Goal: Information Seeking & Learning: Learn about a topic

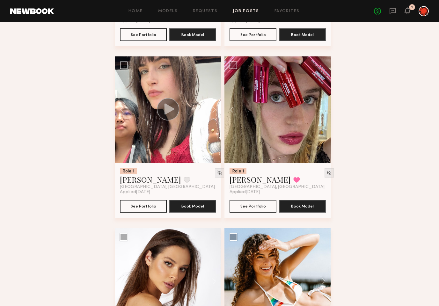
scroll to position [3815, 0]
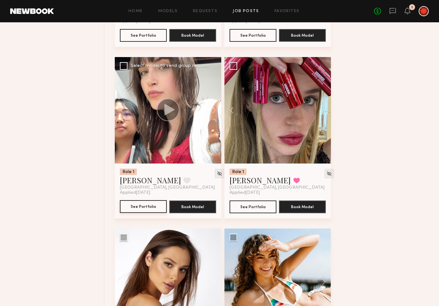
click at [139, 205] on button "See Portfolio" at bounding box center [143, 206] width 47 height 13
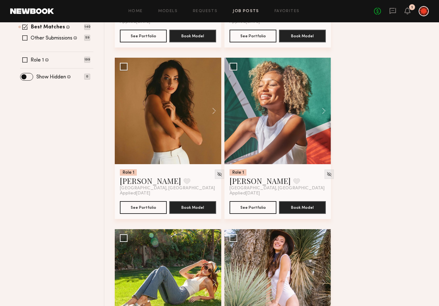
scroll to position [0, 0]
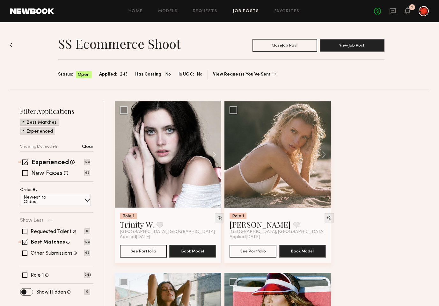
scroll to position [167, 0]
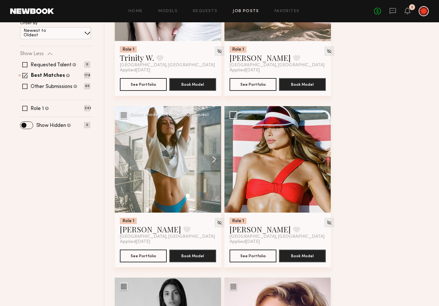
click at [211, 159] on button at bounding box center [211, 159] width 20 height 106
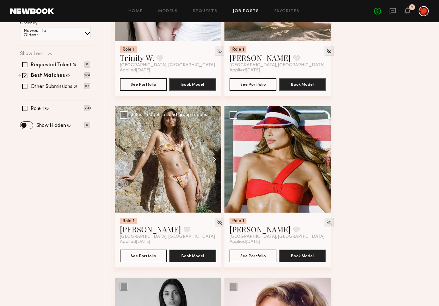
click at [211, 159] on button at bounding box center [211, 159] width 20 height 106
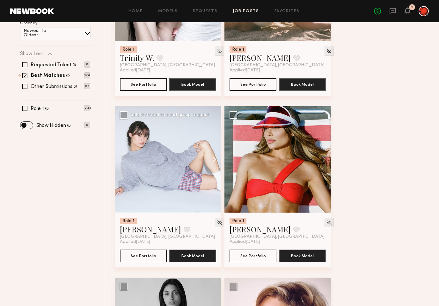
click at [211, 159] on button at bounding box center [211, 159] width 20 height 106
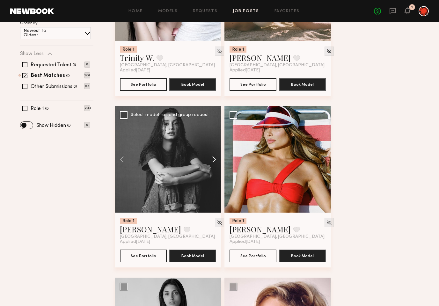
click at [211, 159] on button at bounding box center [211, 159] width 20 height 106
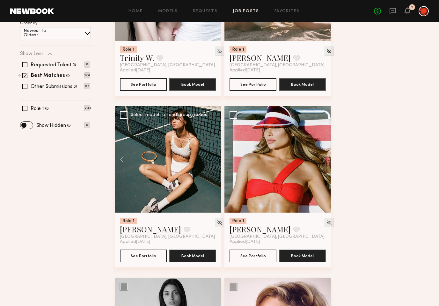
click at [211, 159] on div at bounding box center [168, 159] width 106 height 106
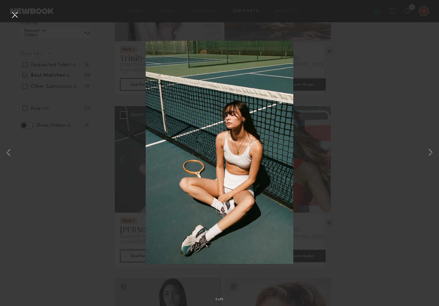
click at [13, 14] on button at bounding box center [15, 15] width 10 height 11
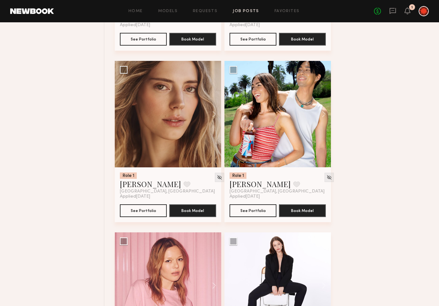
scroll to position [3297, 0]
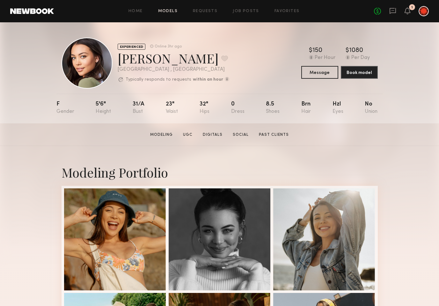
click at [163, 9] on link "Models" at bounding box center [167, 11] width 19 height 4
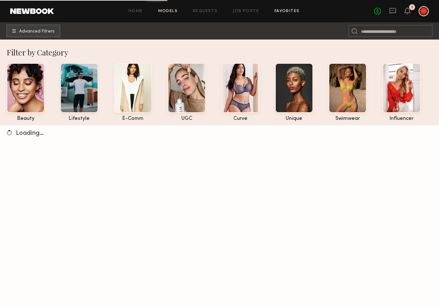
click at [282, 11] on link "Favorites" at bounding box center [286, 11] width 25 height 4
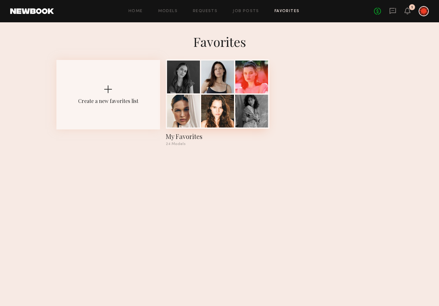
click at [187, 114] on div at bounding box center [183, 111] width 33 height 33
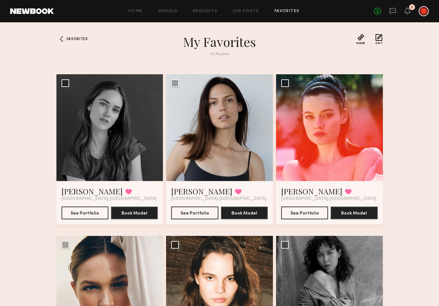
scroll to position [107, 0]
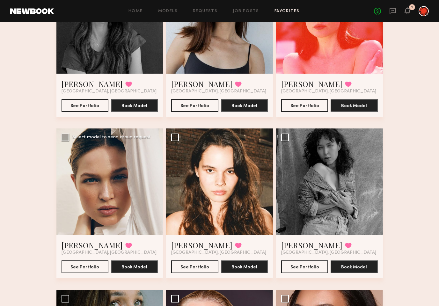
click at [149, 188] on div at bounding box center [109, 181] width 107 height 107
click at [70, 248] on link "[PERSON_NAME]" at bounding box center [91, 245] width 61 height 10
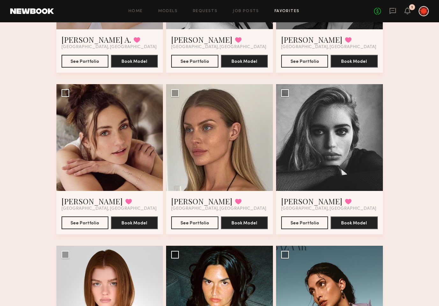
scroll to position [797, 0]
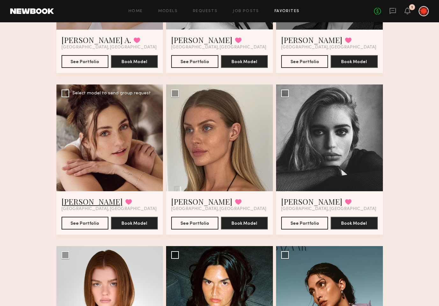
click at [78, 201] on link "Emily H." at bounding box center [91, 201] width 61 height 10
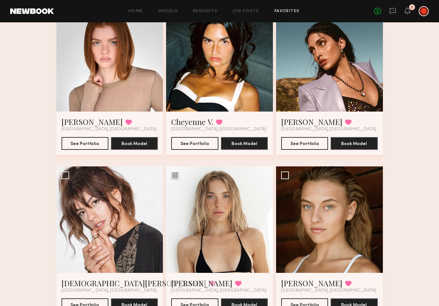
scroll to position [1070, 0]
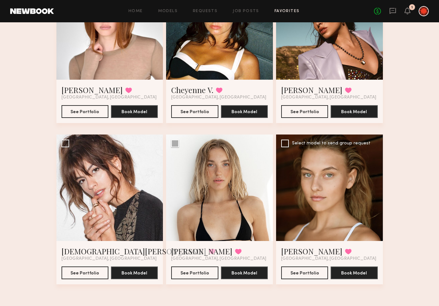
click at [284, 182] on div at bounding box center [329, 187] width 107 height 107
click at [298, 251] on link "Ella K." at bounding box center [311, 251] width 61 height 10
click at [192, 250] on link "Brynn R." at bounding box center [201, 251] width 61 height 10
click at [110, 169] on div at bounding box center [109, 187] width 107 height 107
click at [67, 254] on link "Kristen J." at bounding box center [133, 251] width 145 height 10
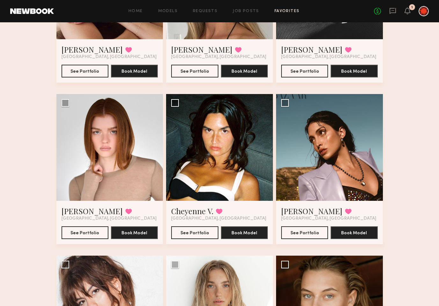
scroll to position [948, 0]
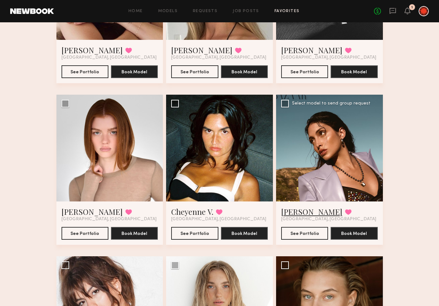
click at [291, 213] on link "Lara G." at bounding box center [311, 211] width 61 height 10
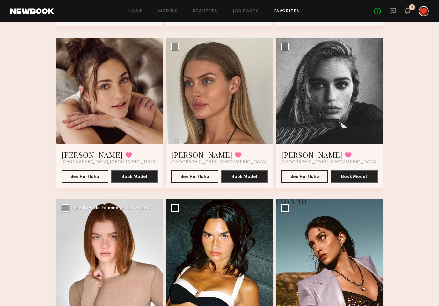
scroll to position [842, 0]
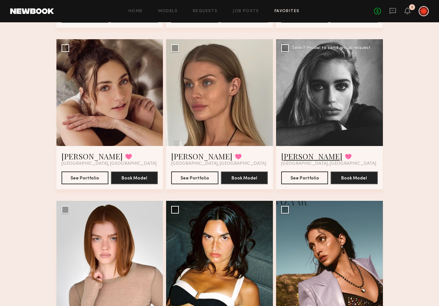
click at [305, 156] on link "Madison S." at bounding box center [311, 156] width 61 height 10
click at [84, 156] on link "Emily H." at bounding box center [91, 156] width 61 height 10
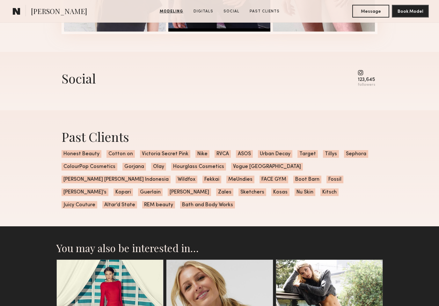
scroll to position [877, 0]
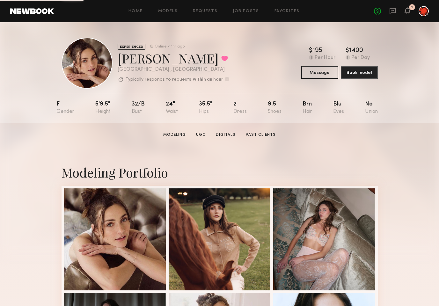
scroll to position [77, 0]
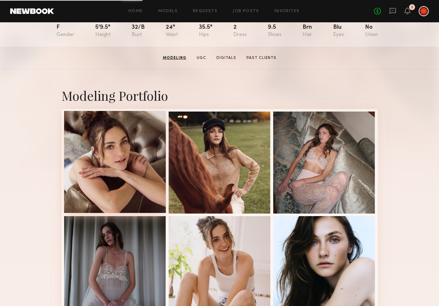
click at [114, 155] on div at bounding box center [115, 162] width 102 height 102
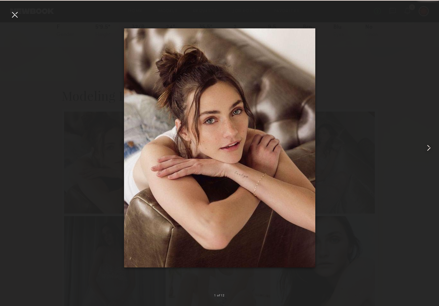
click at [428, 147] on common-icon at bounding box center [428, 148] width 10 height 10
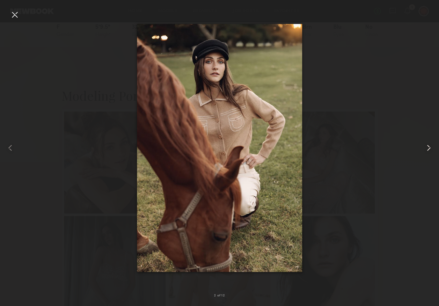
click at [428, 147] on common-icon at bounding box center [428, 148] width 10 height 10
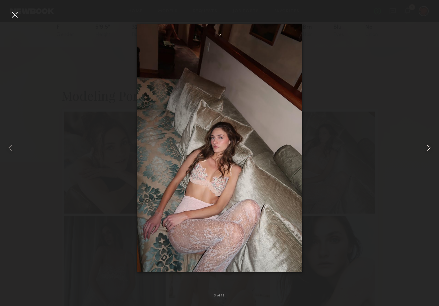
click at [428, 147] on common-icon at bounding box center [428, 148] width 10 height 10
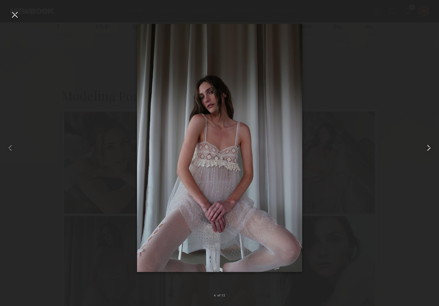
click at [428, 147] on common-icon at bounding box center [428, 148] width 10 height 10
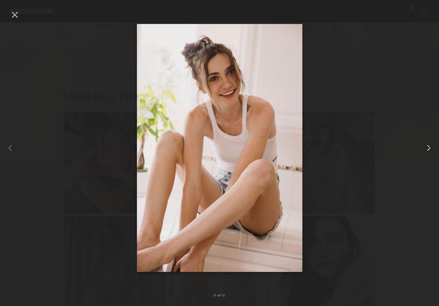
click at [428, 147] on common-icon at bounding box center [428, 148] width 10 height 10
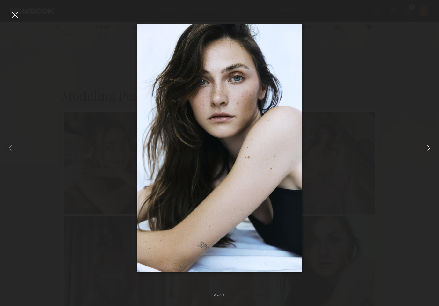
click at [428, 147] on common-icon at bounding box center [428, 148] width 10 height 10
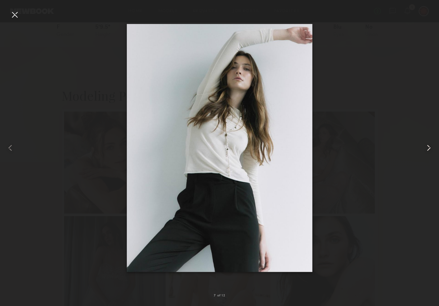
click at [426, 147] on common-icon at bounding box center [428, 148] width 10 height 10
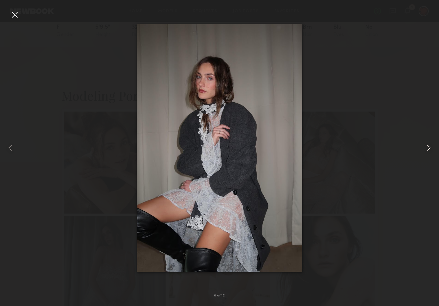
click at [426, 147] on common-icon at bounding box center [428, 148] width 10 height 10
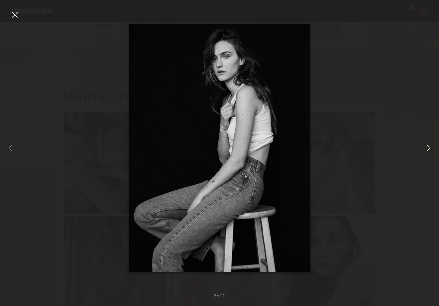
click at [426, 147] on common-icon at bounding box center [428, 148] width 10 height 10
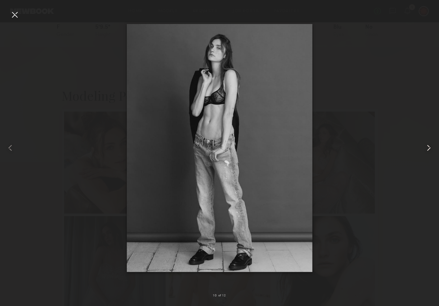
click at [426, 147] on common-icon at bounding box center [428, 148] width 10 height 10
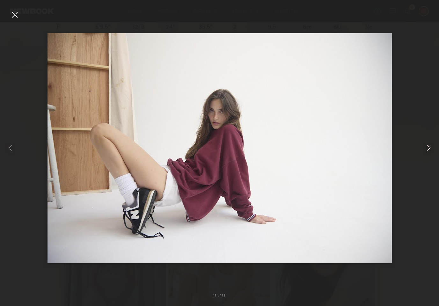
click at [426, 147] on common-icon at bounding box center [428, 148] width 10 height 10
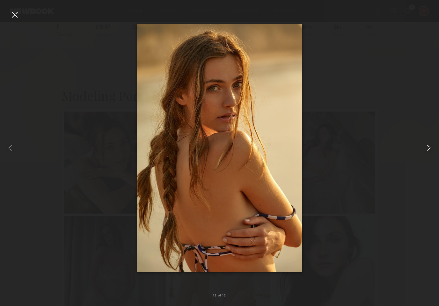
click at [426, 147] on common-icon at bounding box center [428, 148] width 10 height 10
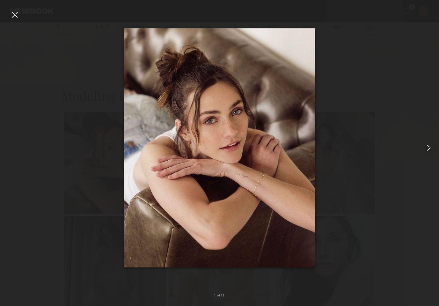
click at [426, 147] on common-icon at bounding box center [428, 148] width 10 height 10
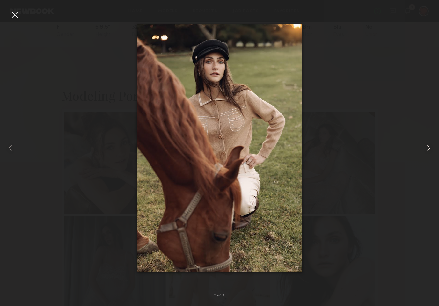
click at [426, 147] on common-icon at bounding box center [428, 148] width 10 height 10
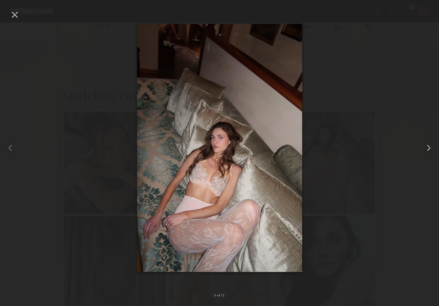
click at [424, 146] on common-icon at bounding box center [428, 148] width 10 height 10
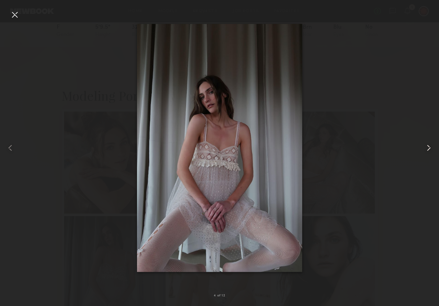
click at [424, 146] on common-icon at bounding box center [428, 148] width 10 height 10
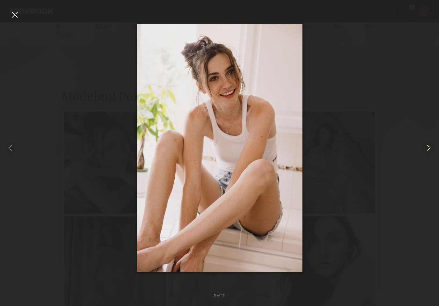
click at [424, 146] on common-icon at bounding box center [428, 148] width 10 height 10
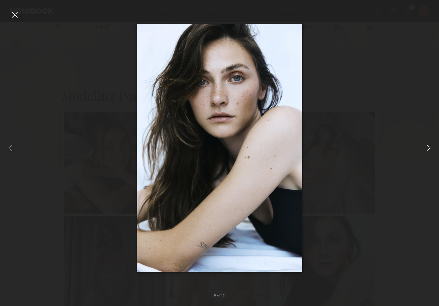
click at [424, 146] on common-icon at bounding box center [428, 148] width 10 height 10
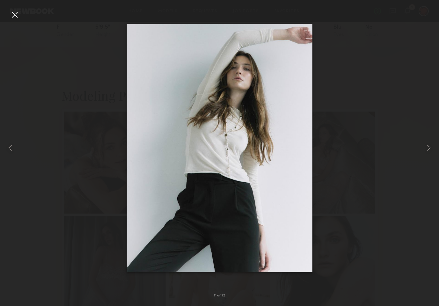
click at [16, 15] on div at bounding box center [15, 15] width 10 height 10
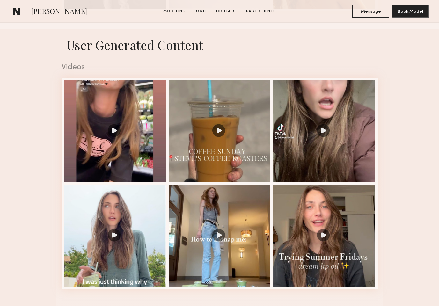
scroll to position [605, 0]
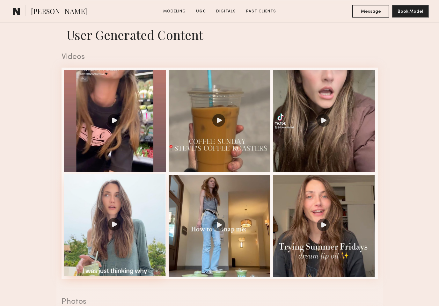
click at [113, 223] on div at bounding box center [115, 225] width 102 height 102
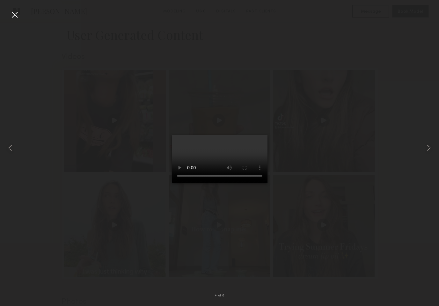
click at [14, 14] on div at bounding box center [15, 15] width 10 height 10
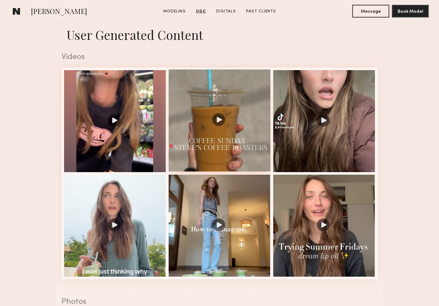
click at [227, 129] on div at bounding box center [220, 120] width 102 height 102
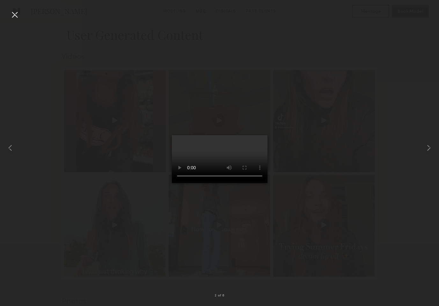
click at [15, 15] on div at bounding box center [15, 15] width 10 height 10
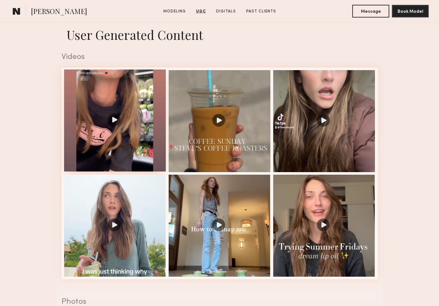
click at [113, 123] on div at bounding box center [115, 120] width 102 height 102
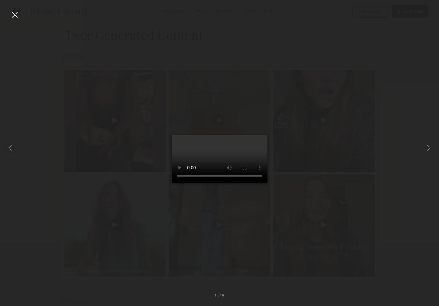
drag, startPoint x: 15, startPoint y: 13, endPoint x: 27, endPoint y: 24, distance: 16.5
click at [15, 13] on div at bounding box center [15, 15] width 10 height 10
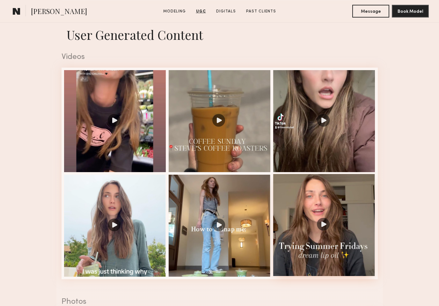
click at [332, 231] on div at bounding box center [324, 225] width 102 height 102
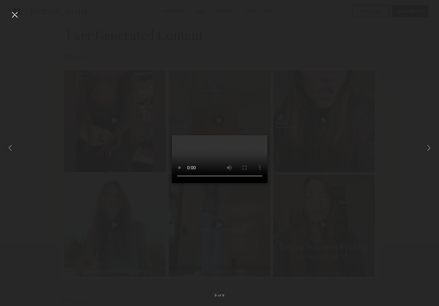
click at [17, 14] on div at bounding box center [15, 15] width 10 height 10
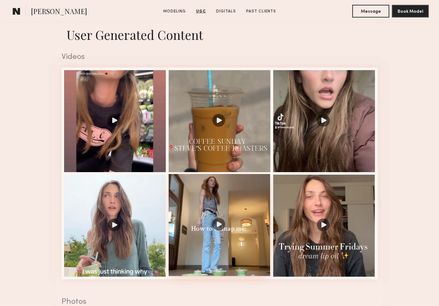
click at [221, 218] on div at bounding box center [220, 225] width 102 height 102
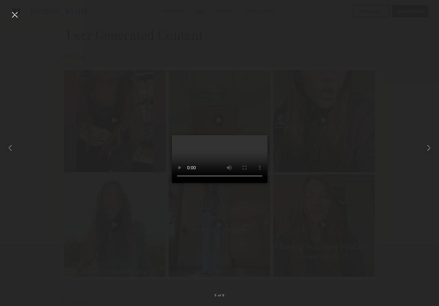
click at [13, 15] on div at bounding box center [15, 15] width 10 height 10
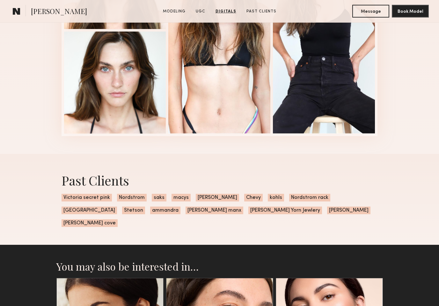
scroll to position [1418, 0]
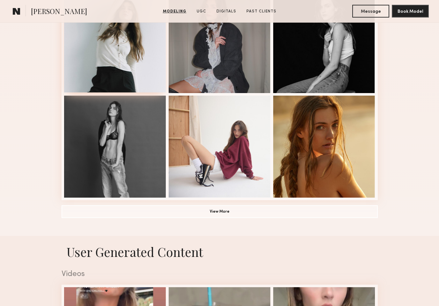
scroll to position [411, 0]
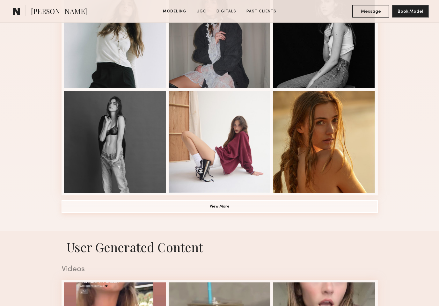
click at [241, 205] on button "View More" at bounding box center [219, 206] width 316 height 13
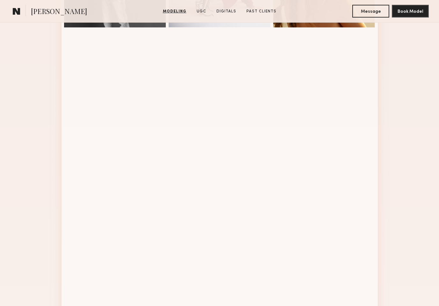
scroll to position [578, 0]
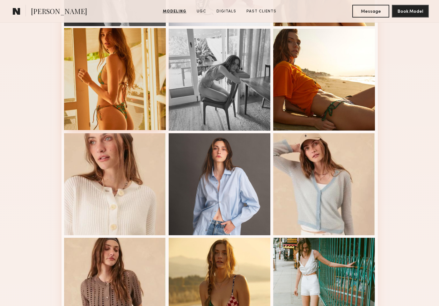
click at [132, 80] on div at bounding box center [115, 79] width 102 height 102
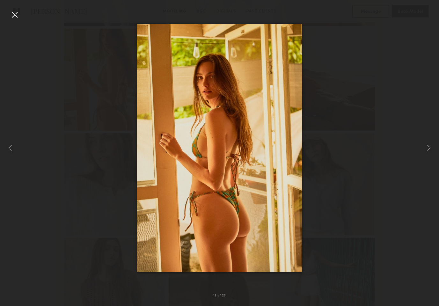
click at [15, 16] on div at bounding box center [15, 15] width 10 height 10
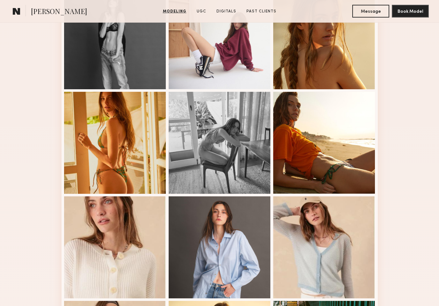
scroll to position [492, 0]
